Goal: Transaction & Acquisition: Purchase product/service

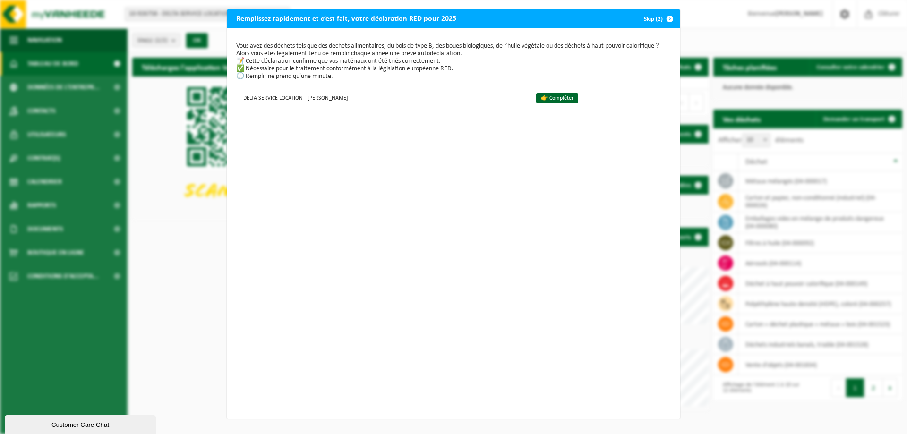
click at [660, 19] on span "button" at bounding box center [669, 18] width 19 height 19
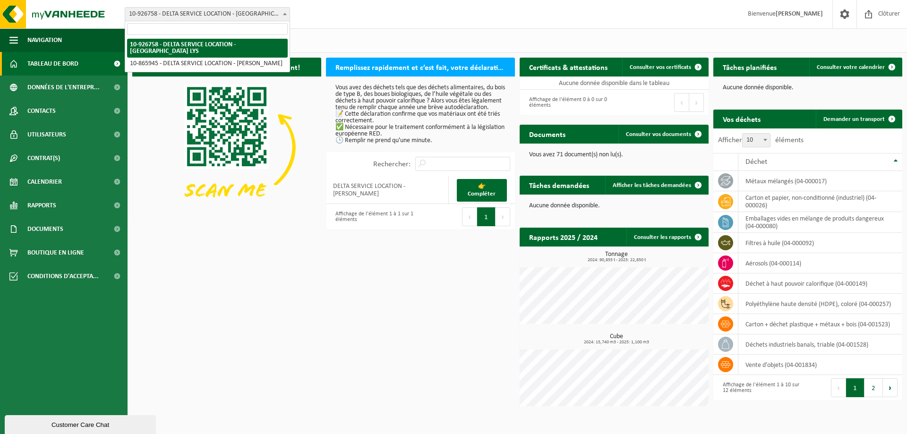
click at [226, 12] on span "10-926758 - DELTA SERVICE LOCATION - [GEOGRAPHIC_DATA] LYS" at bounding box center [207, 14] width 164 height 13
click at [282, 10] on span at bounding box center [284, 14] width 9 height 12
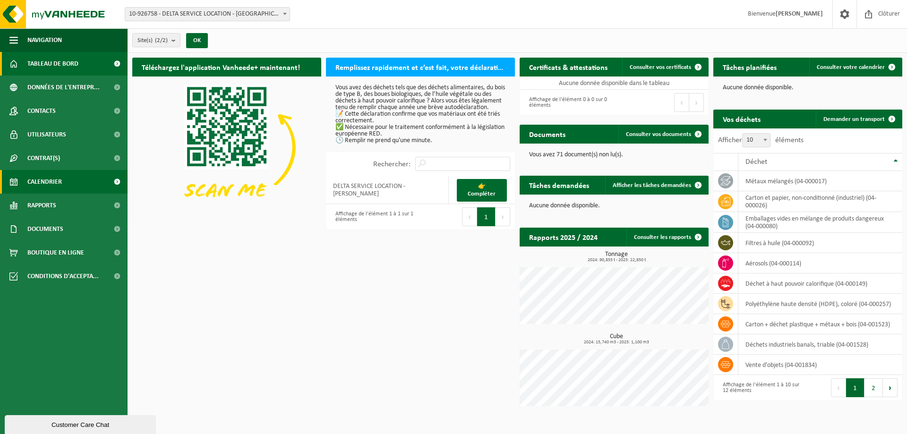
click at [53, 180] on span "Calendrier" at bounding box center [44, 182] width 34 height 24
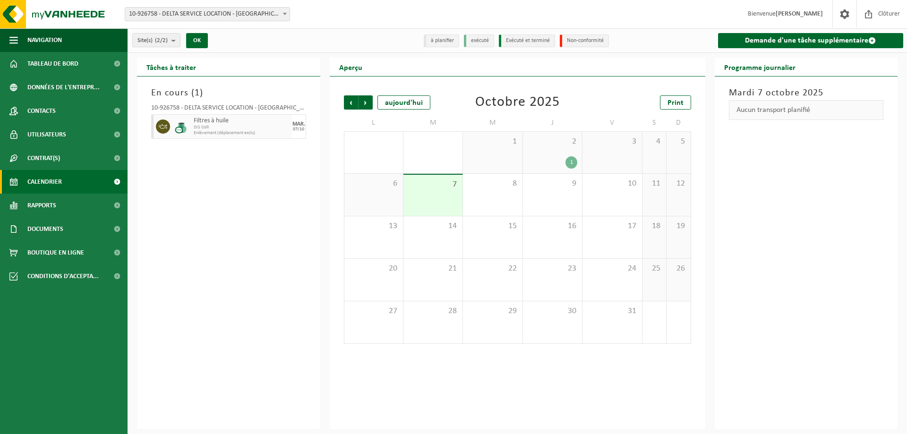
click at [442, 196] on div "7" at bounding box center [432, 195] width 59 height 41
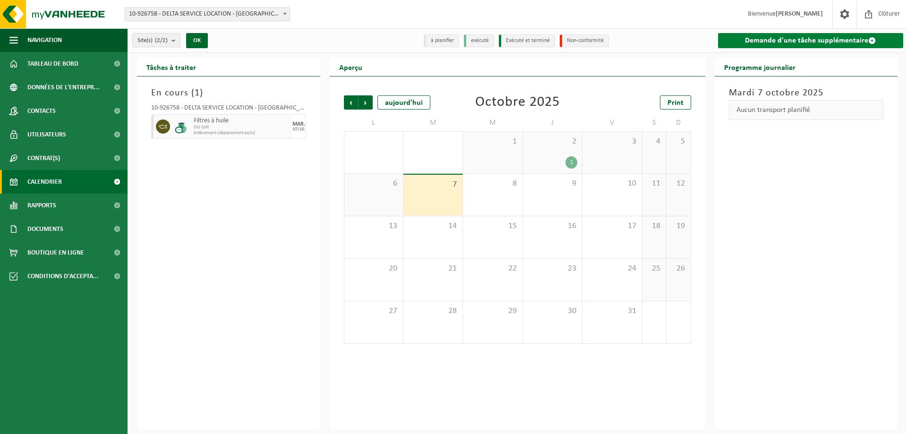
click at [836, 42] on link "Demande d'une tâche supplémentaire" at bounding box center [811, 40] width 186 height 15
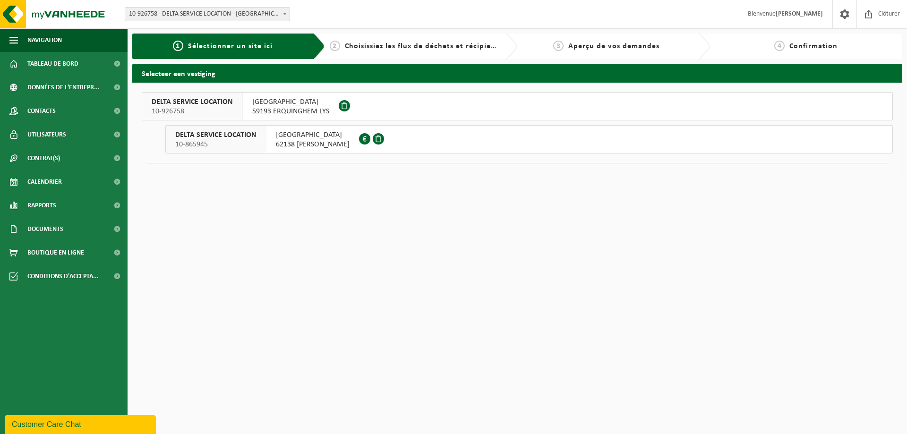
click at [294, 114] on span "59193 ERQUINGHEM LYS" at bounding box center [290, 111] width 77 height 9
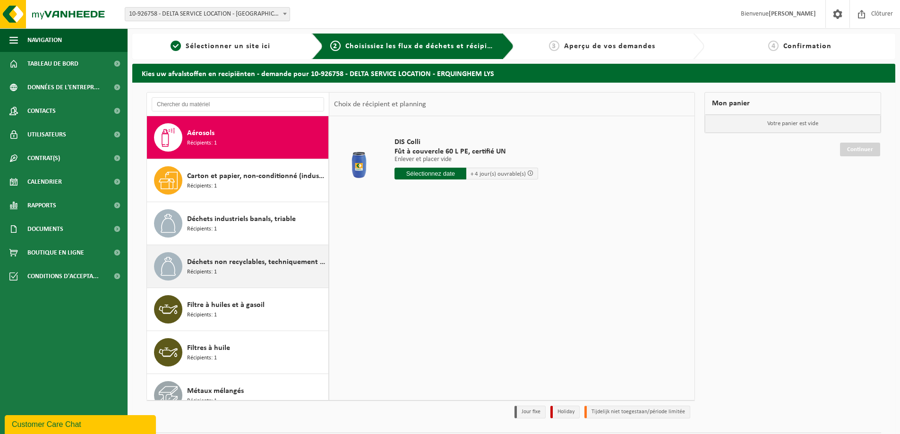
scroll to position [17, 0]
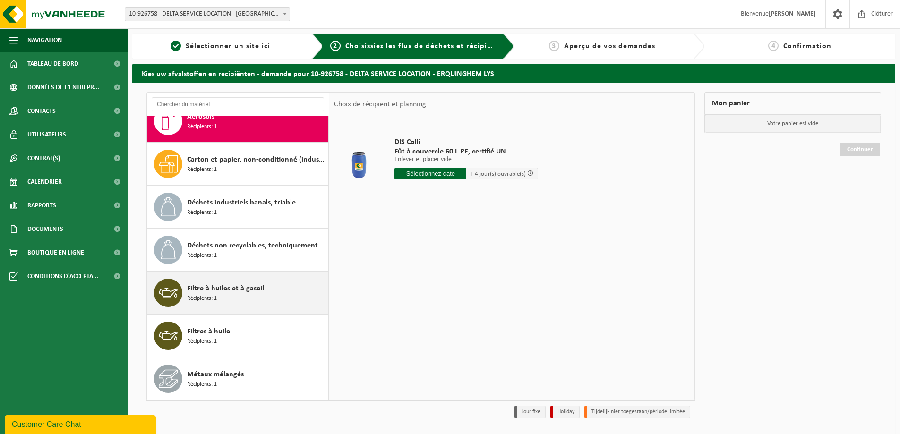
click at [245, 282] on div "Filtre à huiles et à gasoil Récipients: 1" at bounding box center [256, 293] width 139 height 28
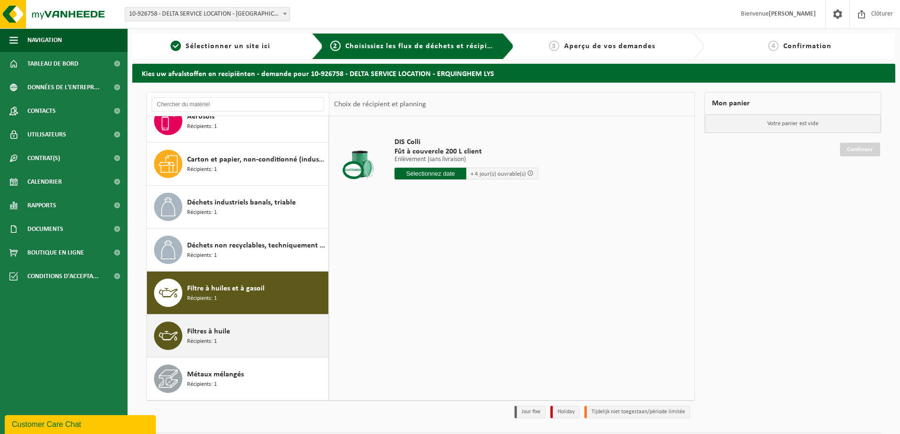
click at [215, 330] on span "Filtres à huile" at bounding box center [208, 331] width 43 height 11
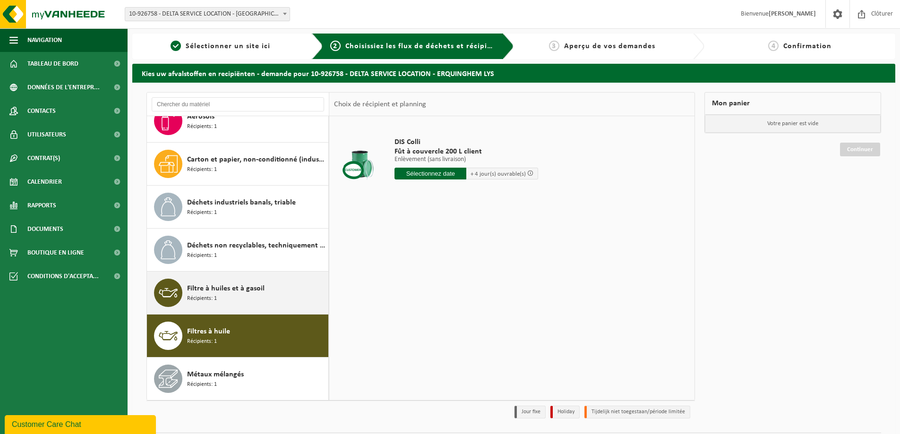
click at [215, 303] on div "Filtre à huiles et à gasoil Récipients: 1" at bounding box center [256, 293] width 139 height 28
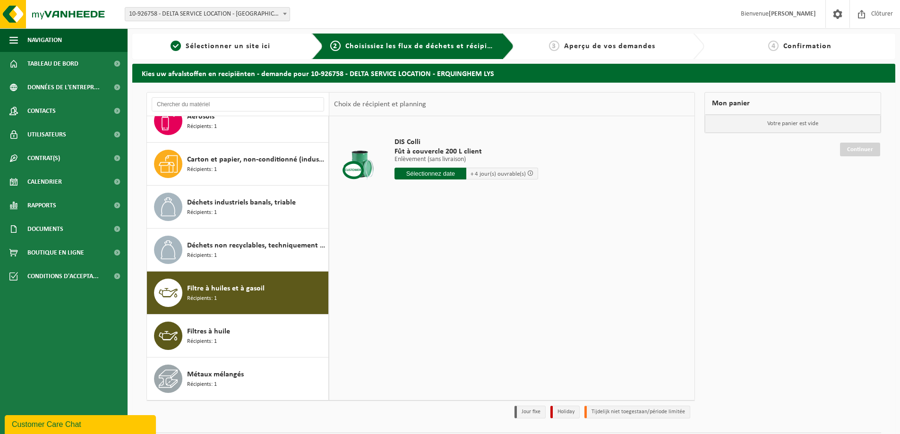
scroll to position [27, 0]
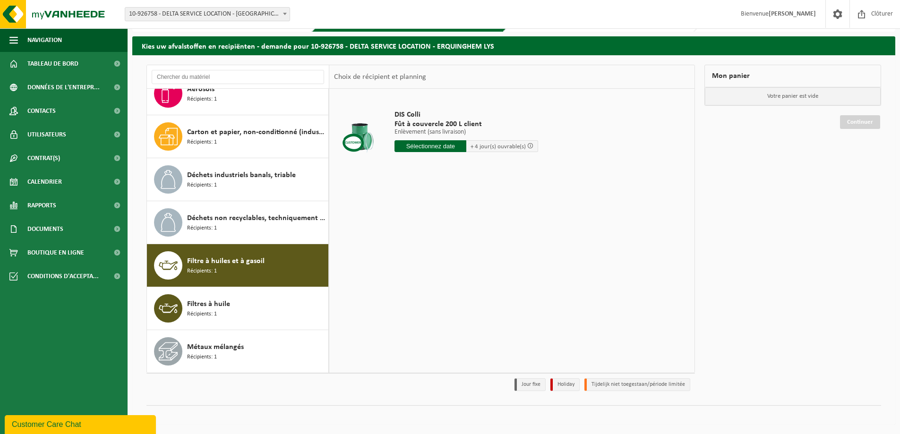
click at [215, 303] on span "Filtres à huile" at bounding box center [208, 304] width 43 height 11
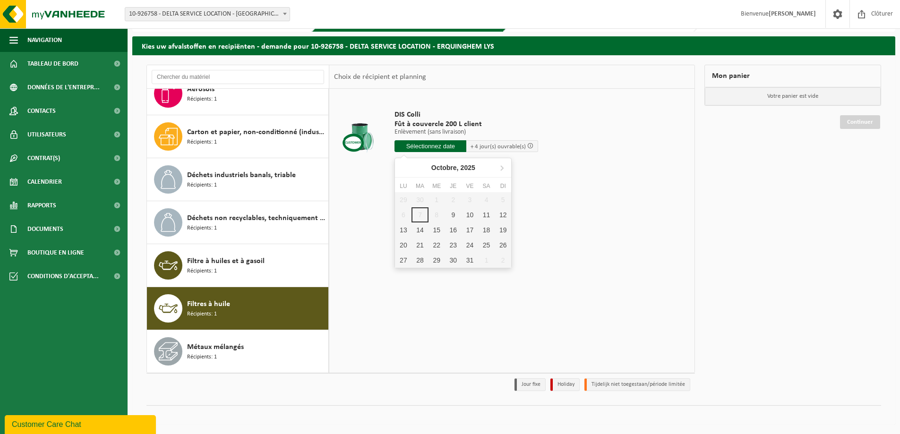
click at [419, 148] on input "text" at bounding box center [430, 146] width 72 height 12
click at [457, 214] on div "9" at bounding box center [453, 214] width 17 height 15
type input "à partir de 2025-10-09"
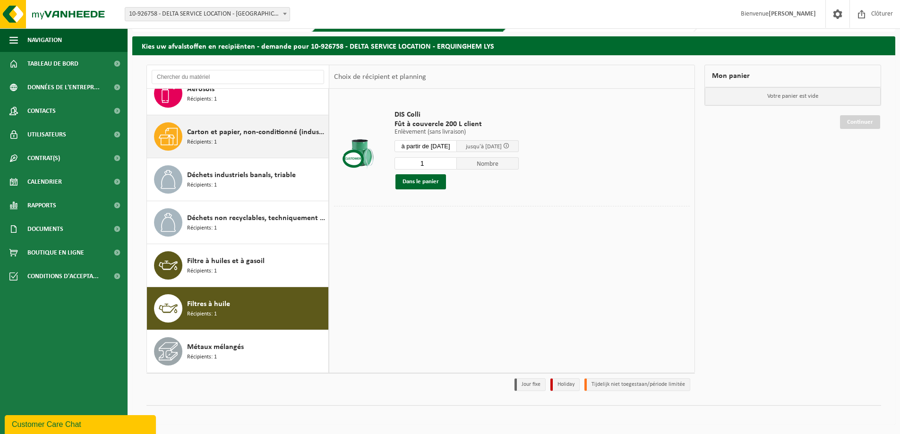
scroll to position [0, 0]
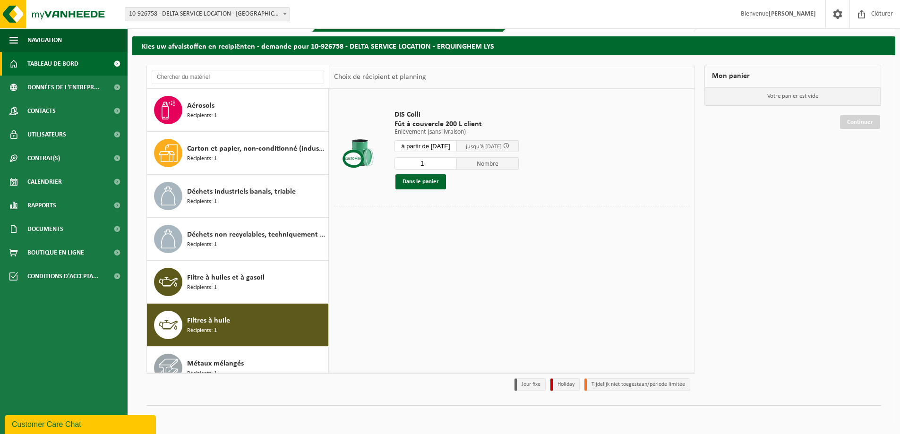
click at [53, 60] on span "Tableau de bord" at bounding box center [52, 64] width 51 height 24
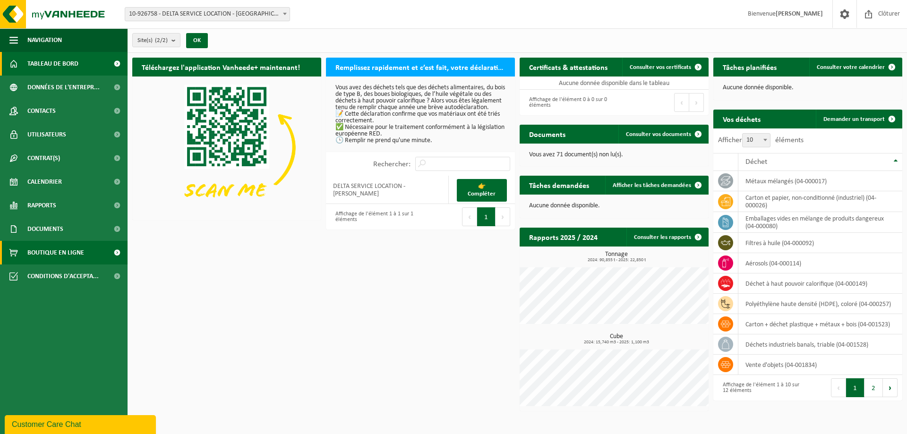
click at [59, 250] on span "Boutique en ligne" at bounding box center [55, 253] width 57 height 24
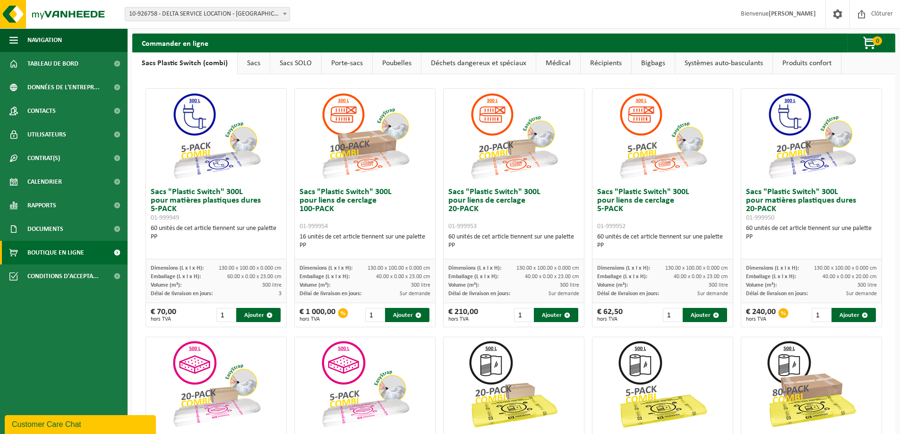
click at [610, 68] on link "Récipients" at bounding box center [606, 63] width 51 height 22
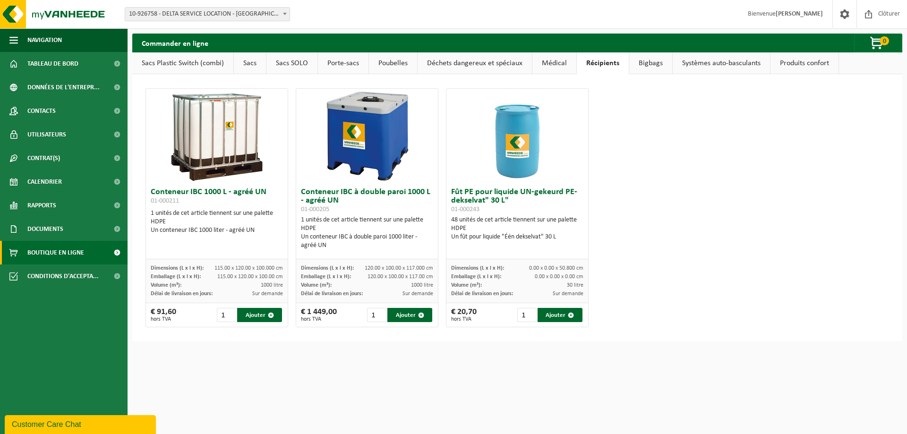
click at [630, 66] on link "Bigbags" at bounding box center [650, 63] width 43 height 22
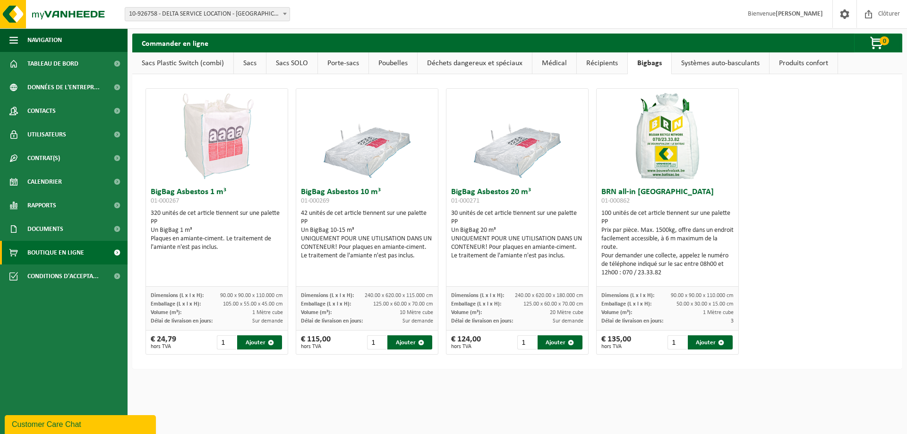
click at [697, 67] on link "Systèmes auto-basculants" at bounding box center [720, 63] width 97 height 22
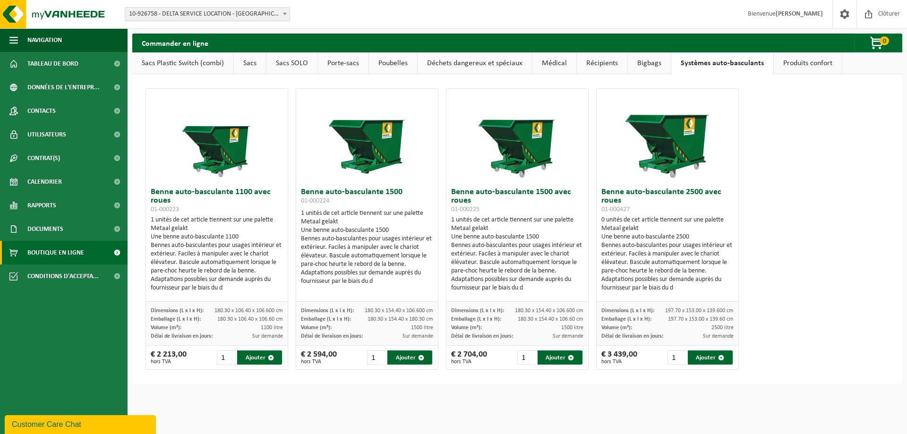
click at [795, 61] on link "Produits confort" at bounding box center [808, 63] width 68 height 22
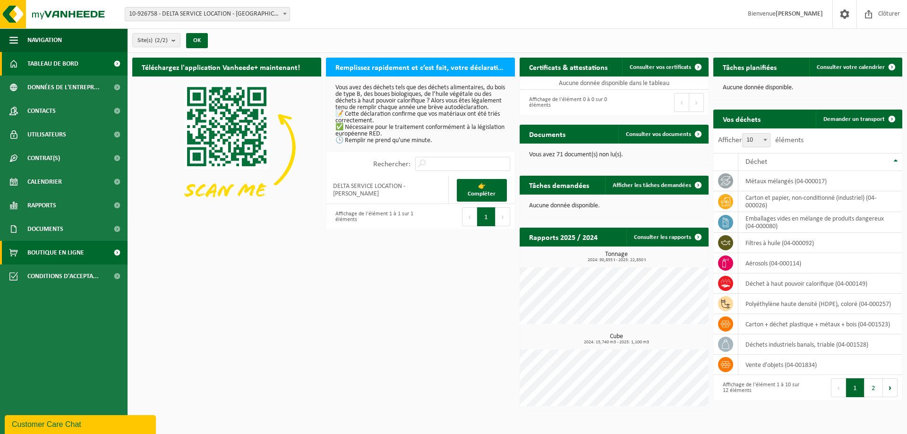
click at [67, 254] on span "Boutique en ligne" at bounding box center [55, 253] width 57 height 24
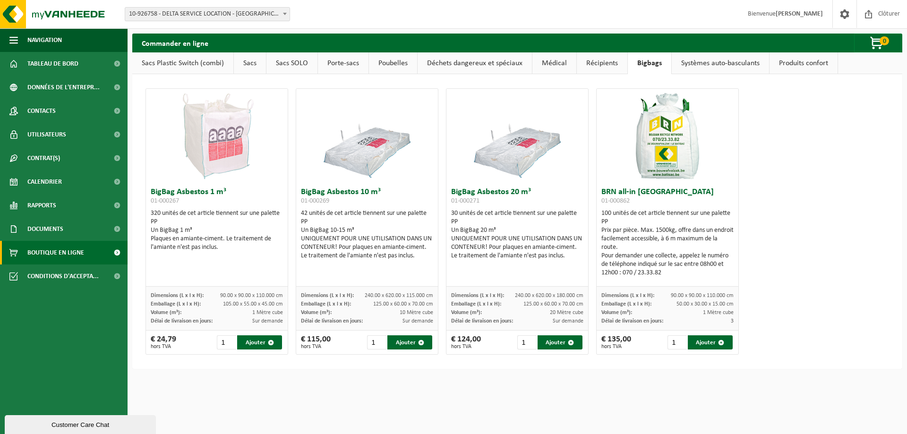
click at [607, 65] on link "Récipients" at bounding box center [602, 63] width 51 height 22
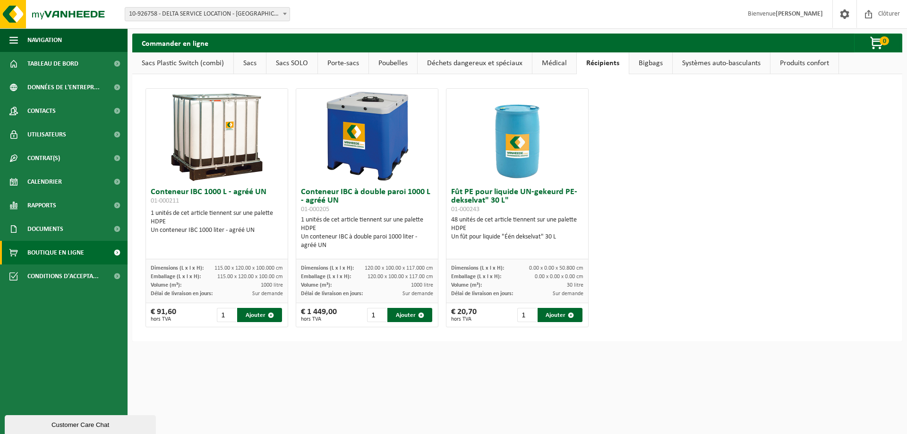
click at [555, 60] on link "Médical" at bounding box center [554, 63] width 44 height 22
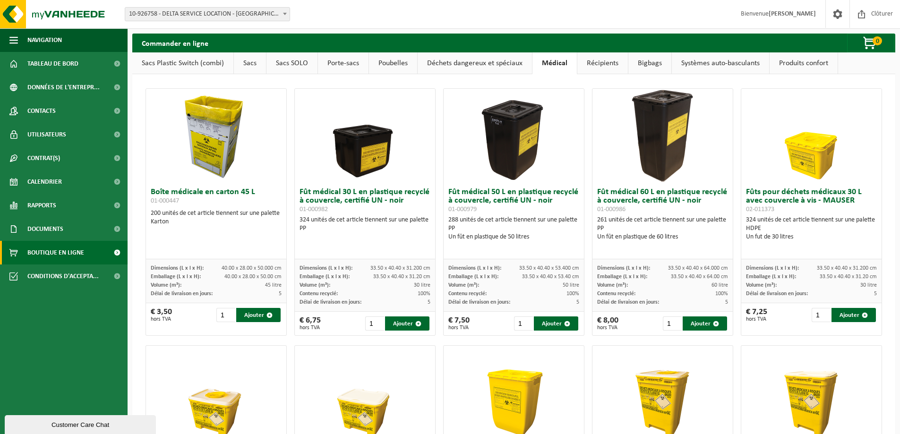
click at [495, 65] on link "Déchets dangereux et spéciaux" at bounding box center [475, 63] width 114 height 22
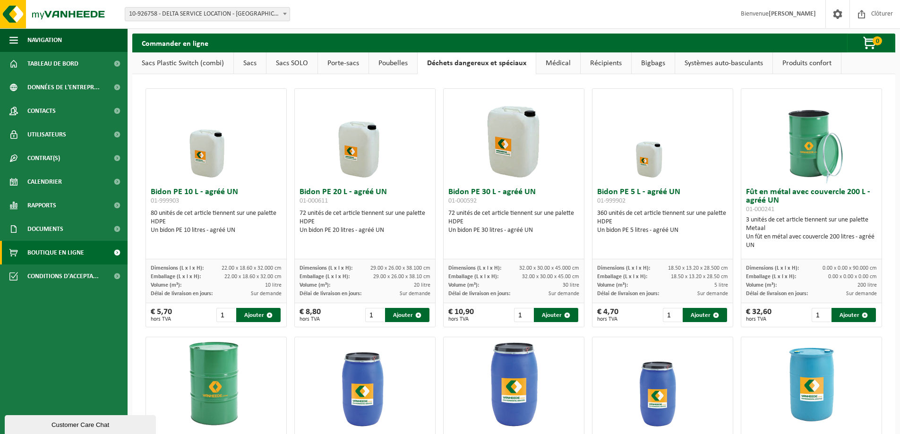
click at [396, 58] on link "Poubelles" at bounding box center [393, 63] width 48 height 22
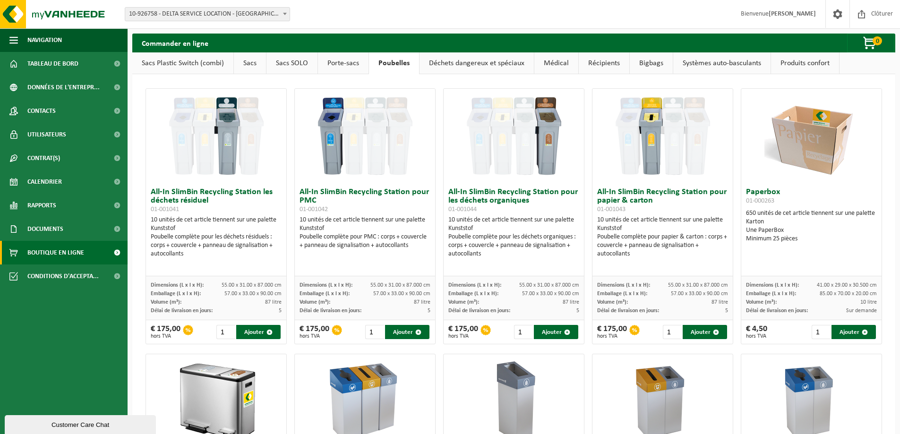
click at [342, 61] on link "Porte-sacs" at bounding box center [343, 63] width 51 height 22
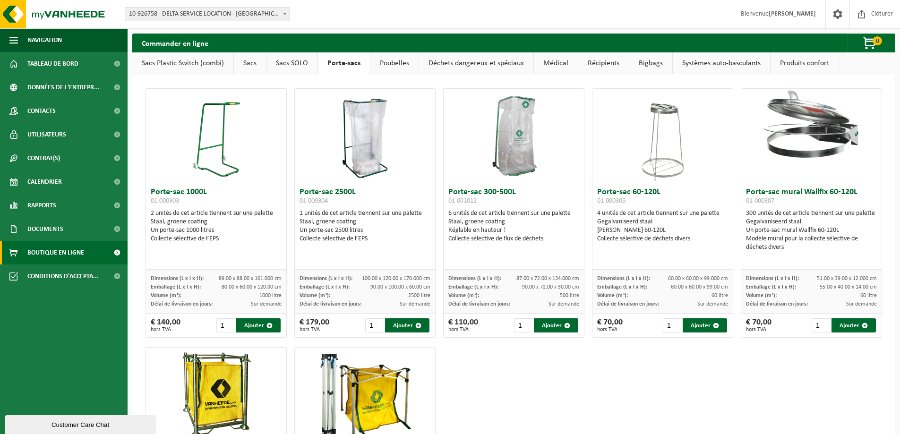
click at [290, 67] on link "Sacs SOLO" at bounding box center [291, 63] width 51 height 22
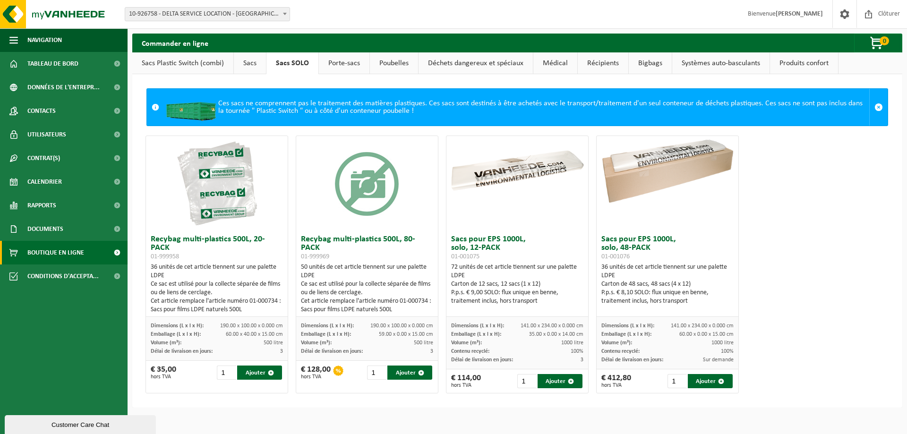
click at [252, 64] on link "Sacs" at bounding box center [250, 63] width 32 height 22
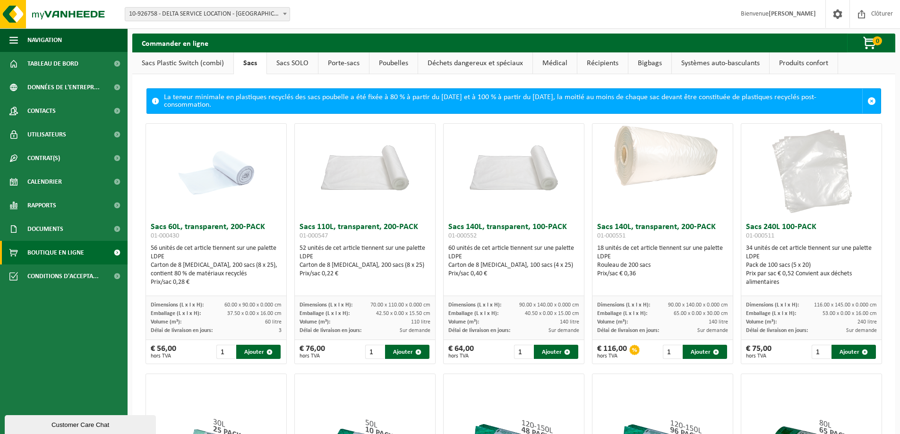
click at [784, 62] on link "Produits confort" at bounding box center [803, 63] width 68 height 22
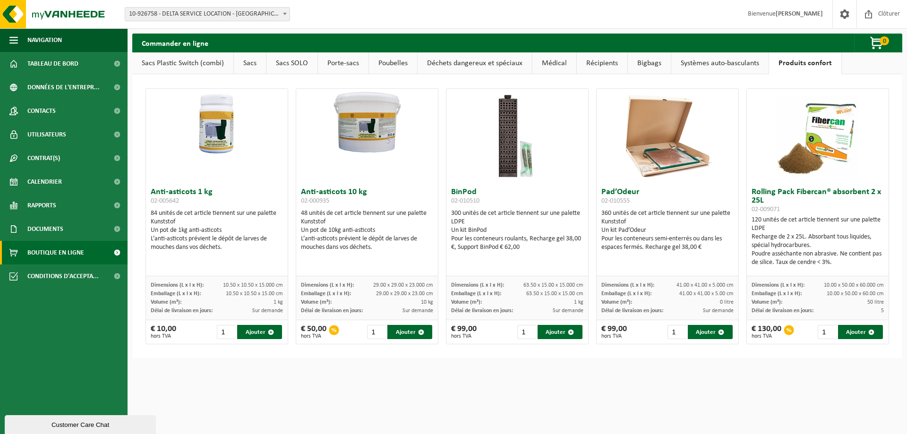
click at [726, 63] on link "Systèmes auto-basculants" at bounding box center [719, 63] width 97 height 22
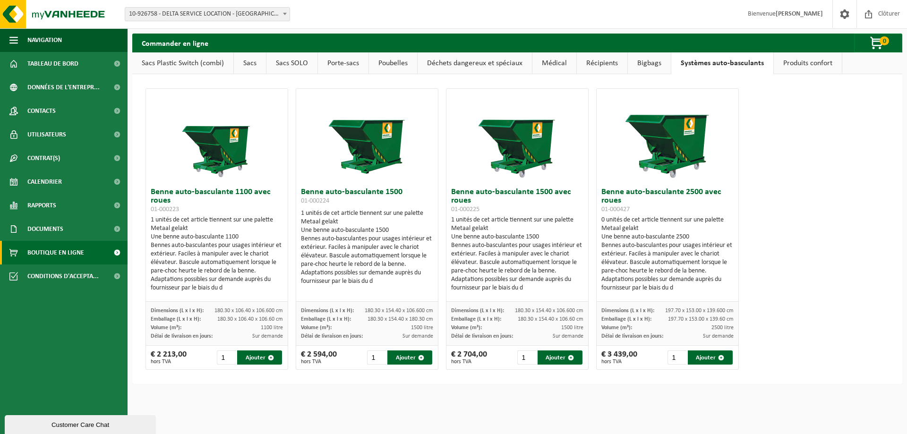
click at [614, 63] on link "Récipients" at bounding box center [602, 63] width 51 height 22
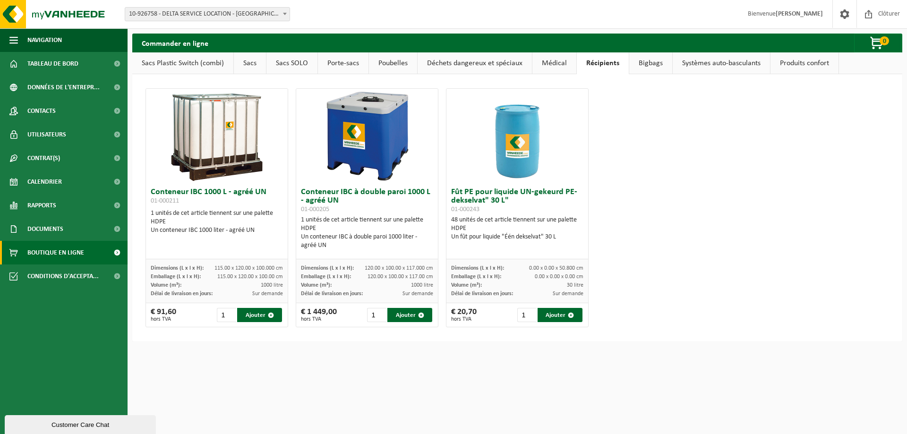
click at [242, 190] on h3 "Conteneur IBC 1000 L - agréé UN 01-000211" at bounding box center [217, 197] width 132 height 19
click at [226, 150] on img at bounding box center [217, 136] width 94 height 94
click at [554, 66] on link "Médical" at bounding box center [554, 63] width 44 height 22
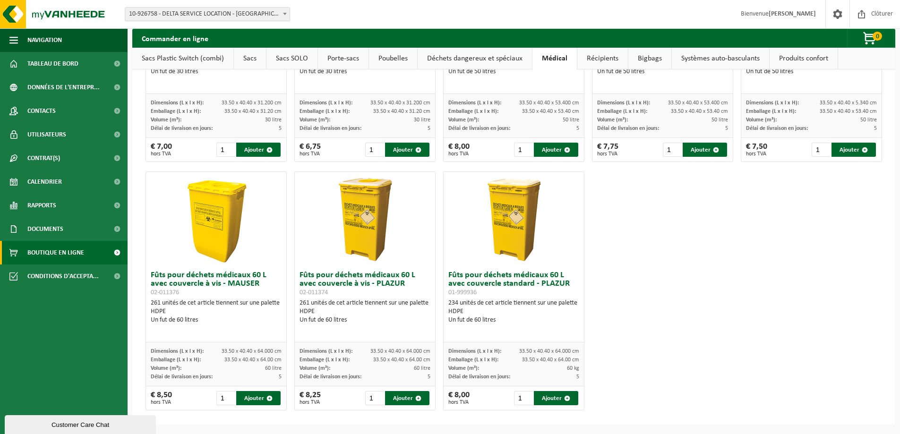
scroll to position [233, 0]
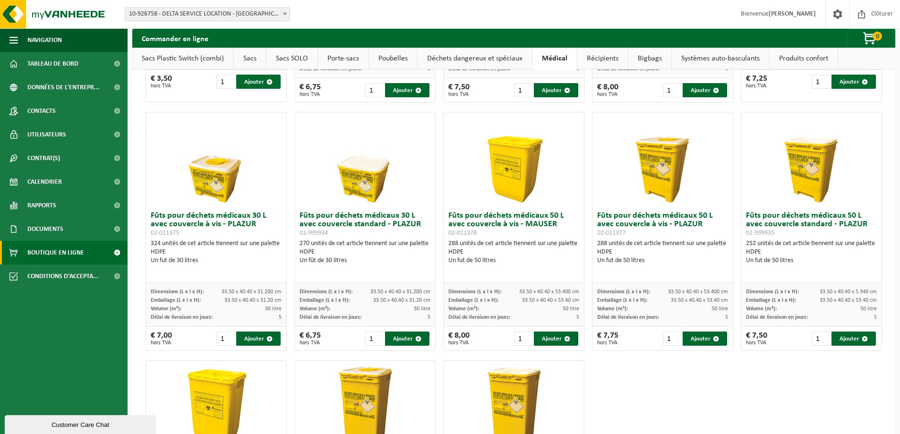
click at [461, 61] on link "Déchets dangereux et spéciaux" at bounding box center [475, 59] width 114 height 22
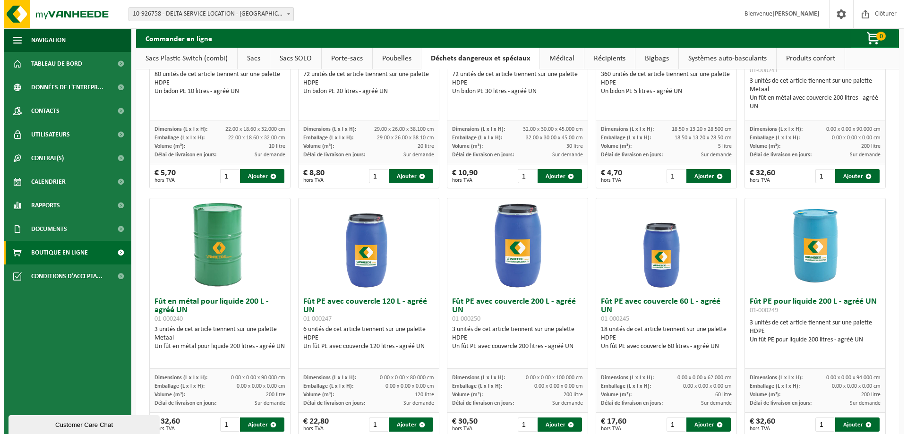
scroll to position [0, 0]
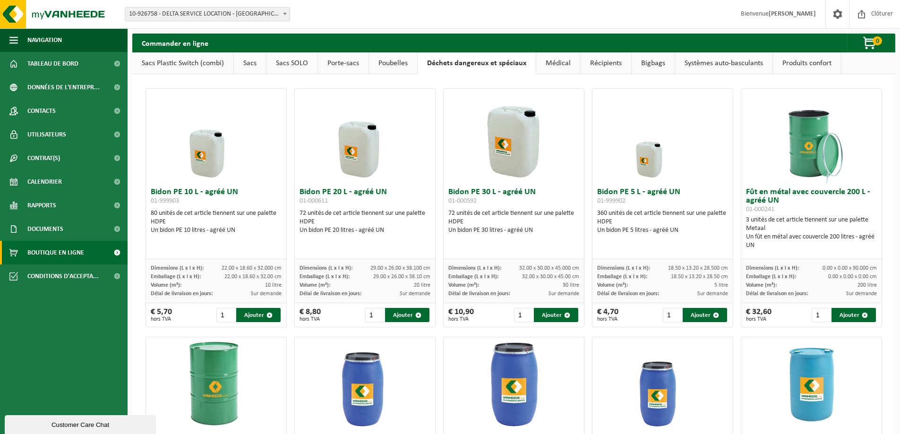
click at [796, 58] on link "Produits confort" at bounding box center [807, 63] width 68 height 22
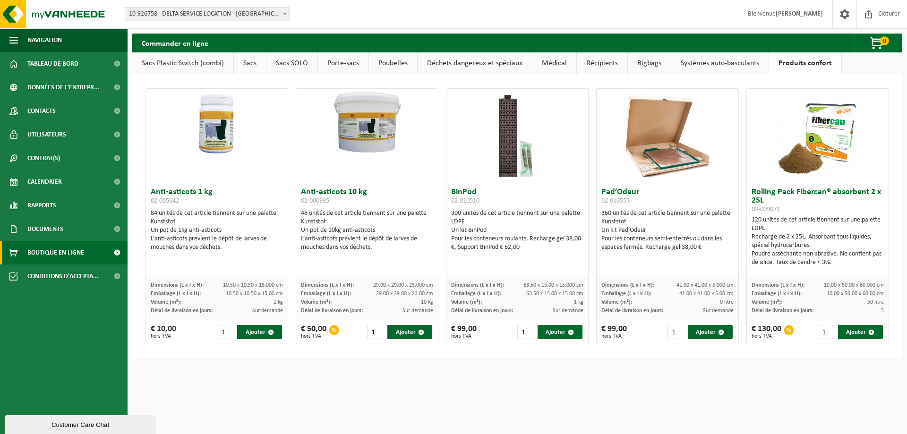
click at [728, 61] on link "Systèmes auto-basculants" at bounding box center [719, 63] width 97 height 22
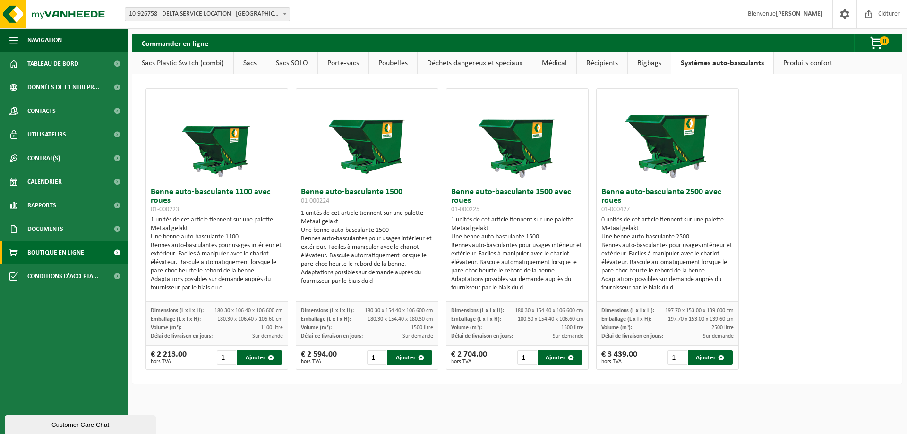
click at [652, 65] on link "Bigbags" at bounding box center [649, 63] width 43 height 22
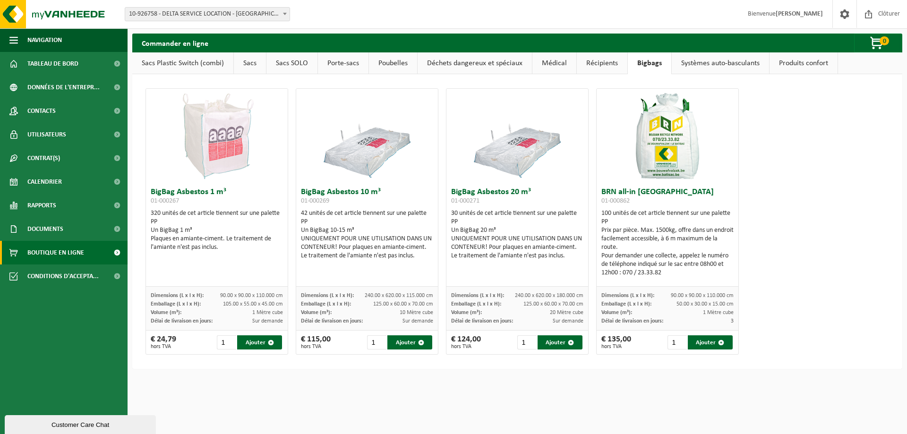
click at [599, 64] on link "Récipients" at bounding box center [602, 63] width 51 height 22
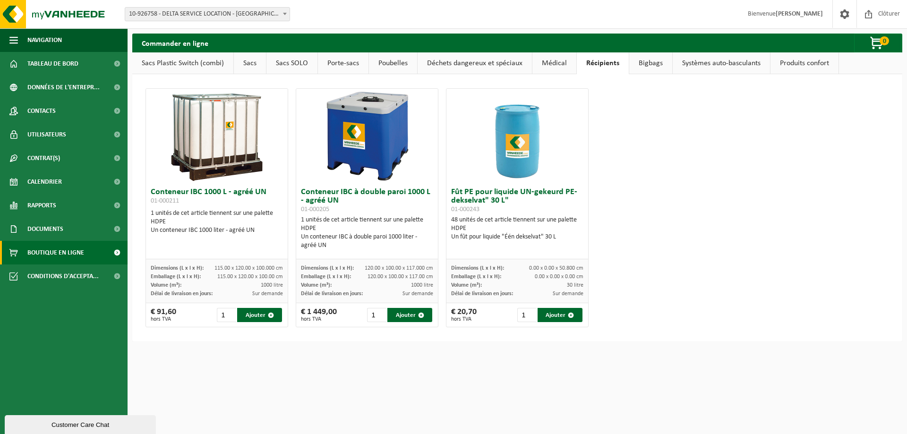
click at [527, 61] on link "Déchets dangereux et spéciaux" at bounding box center [475, 63] width 114 height 22
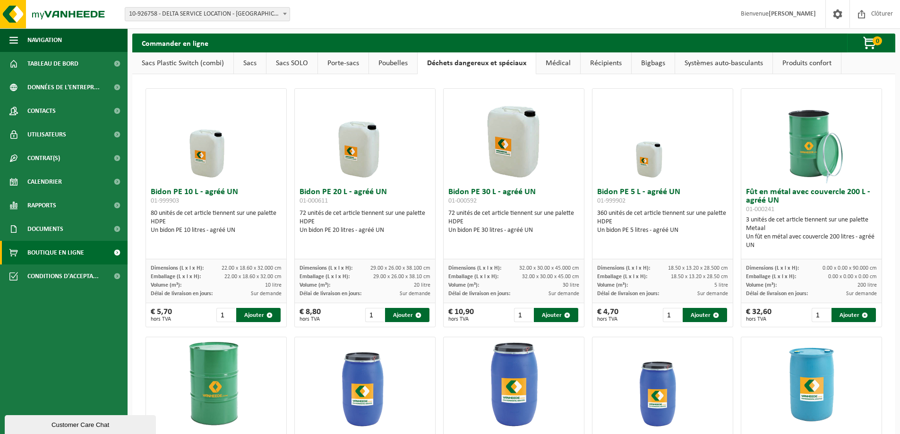
click at [584, 68] on link "Récipients" at bounding box center [606, 63] width 51 height 22
